Goal: Information Seeking & Learning: Learn about a topic

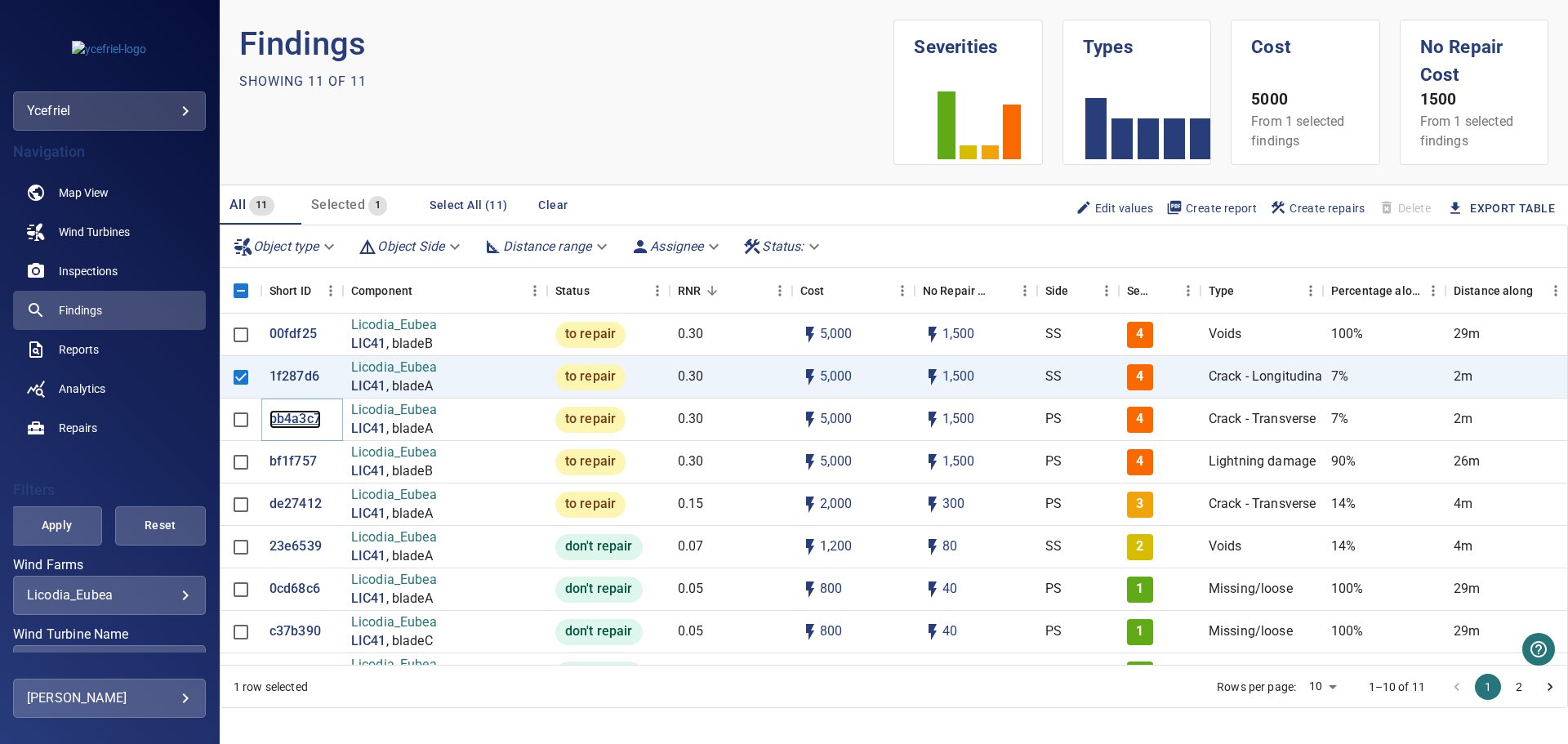
click at [302, 424] on p "bb4a3c7" at bounding box center [295, 419] width 52 height 19
